Goal: Navigation & Orientation: Find specific page/section

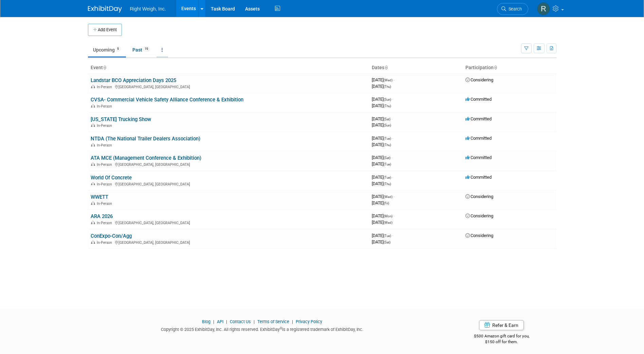
click at [163, 50] on icon at bounding box center [162, 50] width 1 height 5
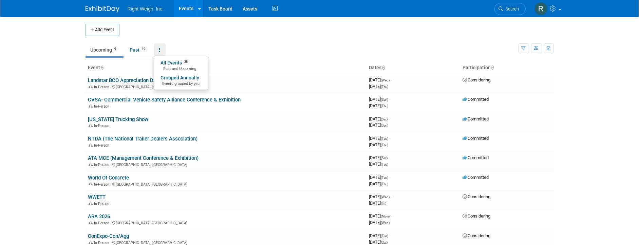
click at [14, 67] on body "Right Weigh, Inc. Events Add Event Bulk Upload Events Shareable Event Boards Ta…" at bounding box center [319, 122] width 639 height 245
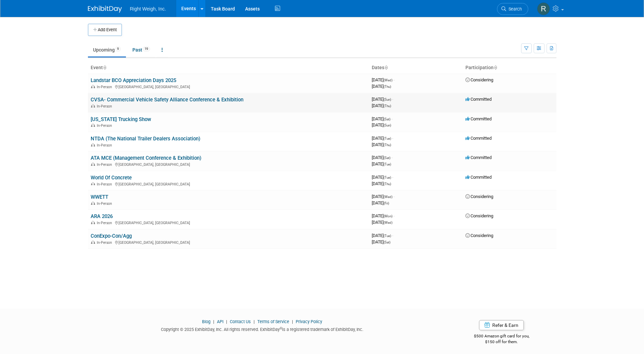
click at [135, 99] on link "CVSA- Commercial Vehicle Safety Alliance Conference & Exhibition" at bounding box center [167, 100] width 153 height 6
click at [140, 48] on link "Past 19" at bounding box center [141, 49] width 28 height 13
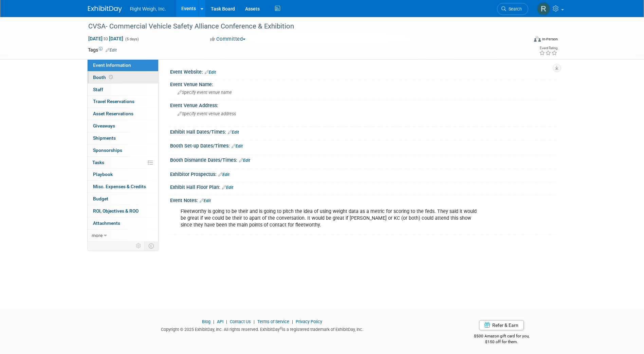
click at [100, 78] on span "Booth" at bounding box center [103, 77] width 21 height 5
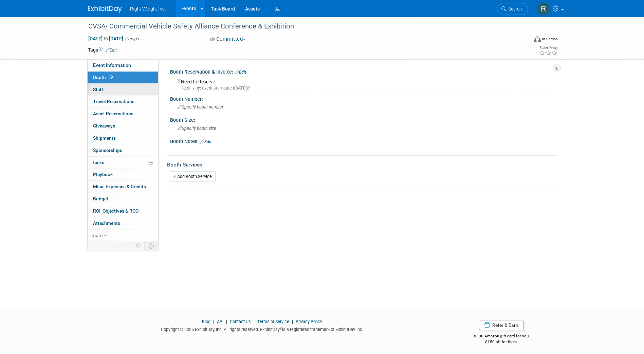
click at [99, 90] on span "Staff 0" at bounding box center [98, 89] width 10 height 5
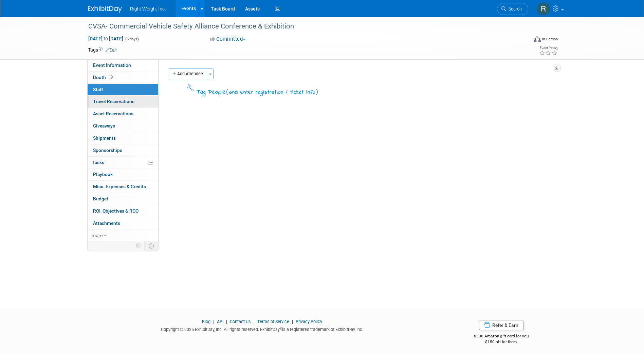
click at [103, 102] on span "Travel Reservations 0" at bounding box center [113, 101] width 41 height 5
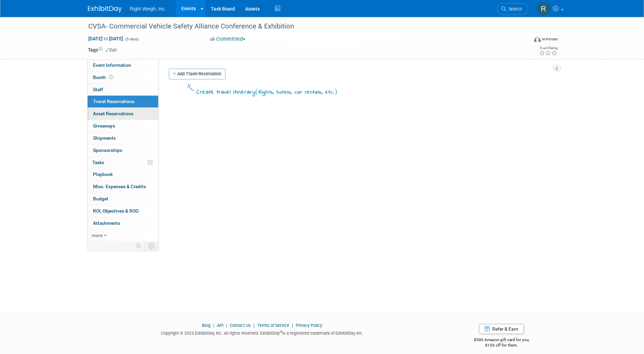
click at [107, 112] on span "Asset Reservations 0" at bounding box center [113, 113] width 40 height 5
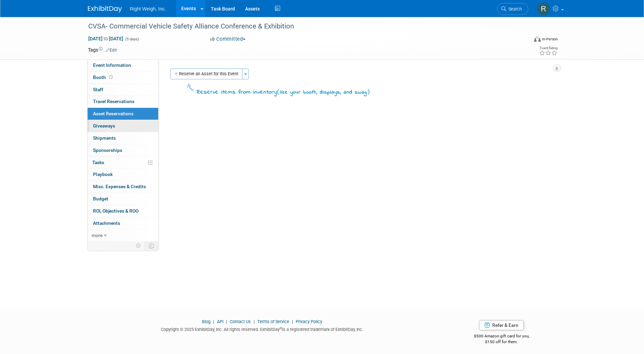
click at [108, 125] on span "Giveaways 0" at bounding box center [104, 125] width 22 height 5
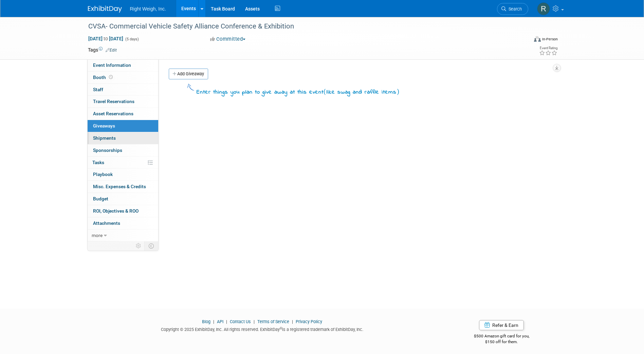
click at [107, 138] on span "Shipments 0" at bounding box center [104, 137] width 23 height 5
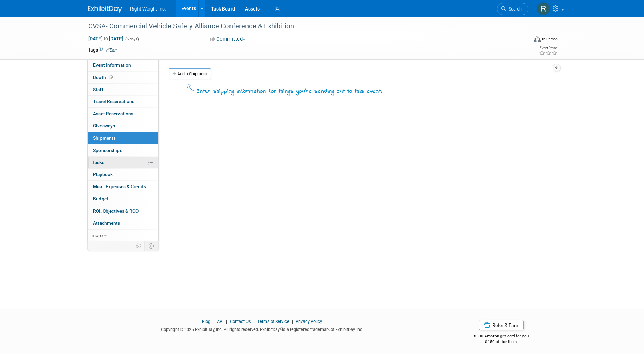
click at [98, 163] on span "Tasks 0%" at bounding box center [98, 162] width 12 height 5
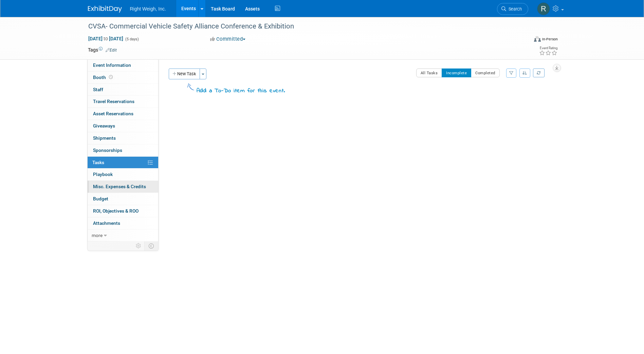
click at [106, 185] on span "Misc. Expenses & Credits 0" at bounding box center [119, 186] width 53 height 5
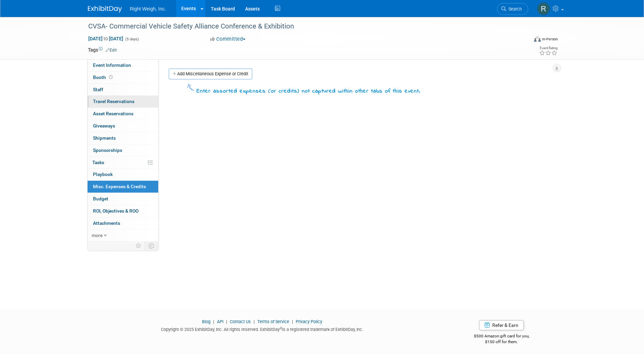
click at [122, 101] on span "Travel Reservations 0" at bounding box center [113, 101] width 41 height 5
